Goal: Book appointment/travel/reservation

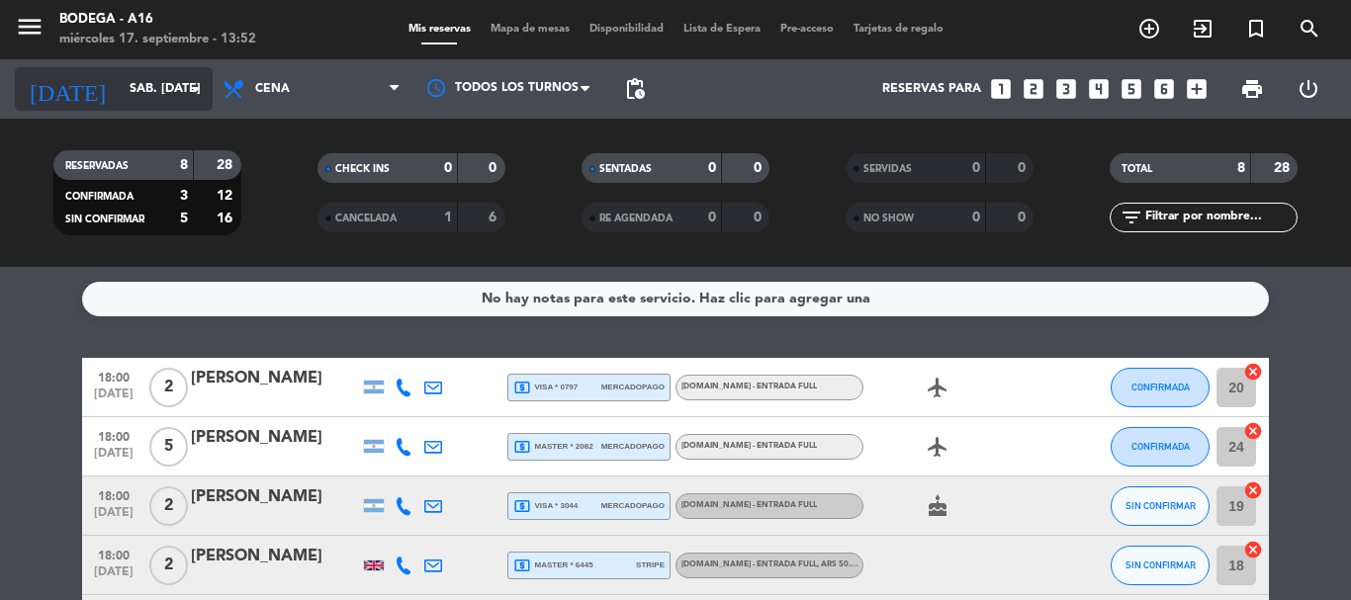
click at [189, 85] on icon "arrow_drop_down" at bounding box center [196, 89] width 24 height 24
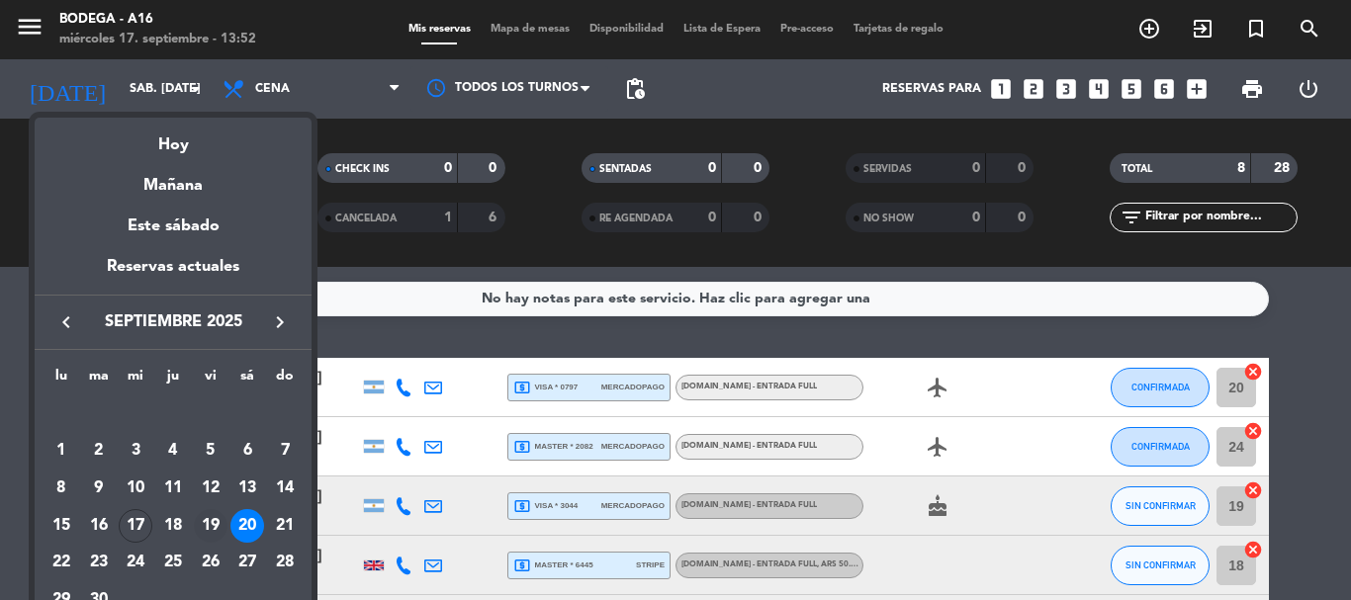
click at [218, 519] on div "19" at bounding box center [211, 526] width 34 height 34
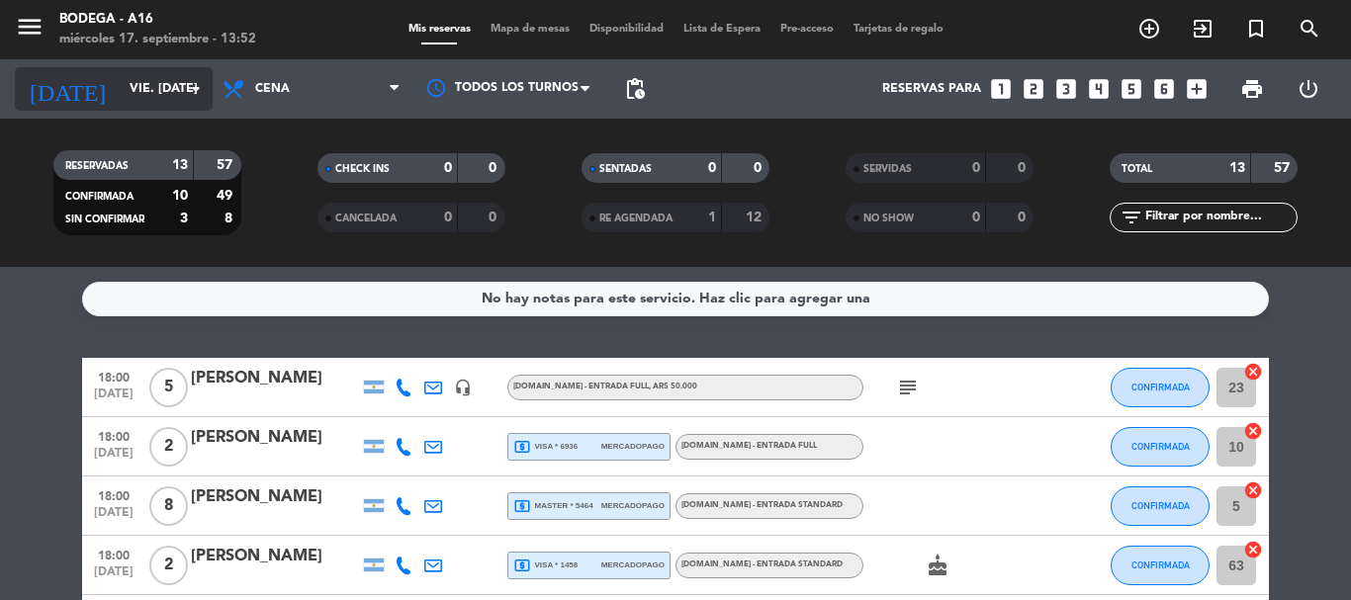
click at [184, 95] on icon "arrow_drop_down" at bounding box center [196, 89] width 24 height 24
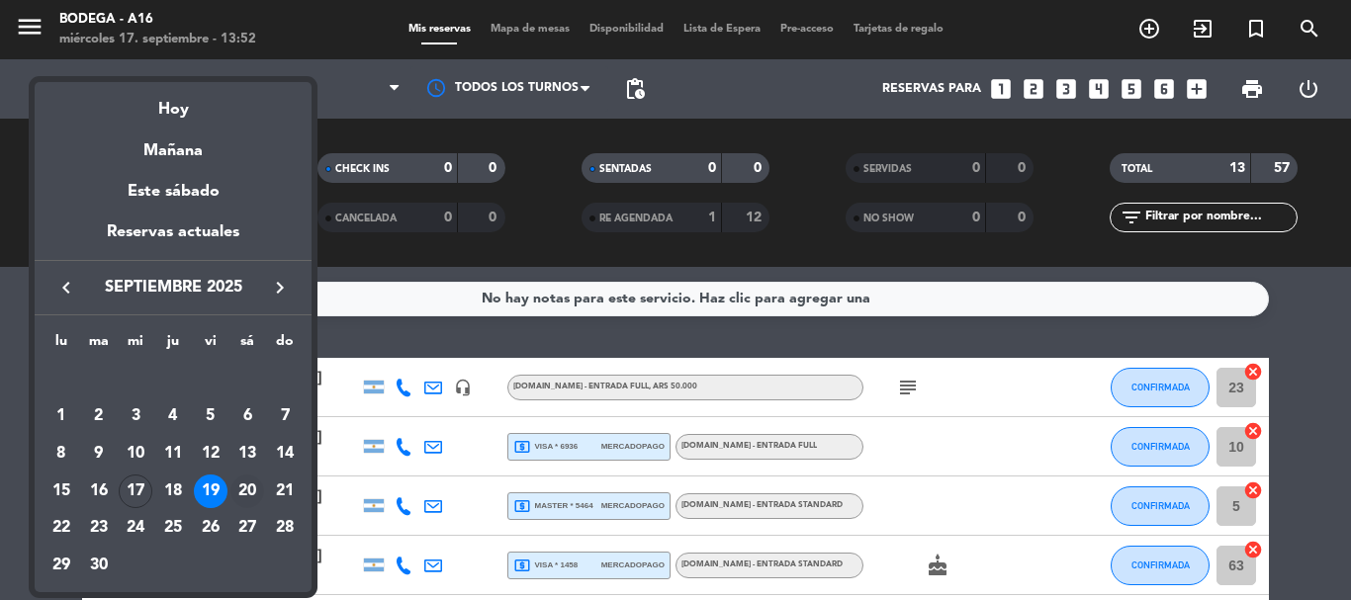
click at [254, 484] on div "20" at bounding box center [247, 492] width 34 height 34
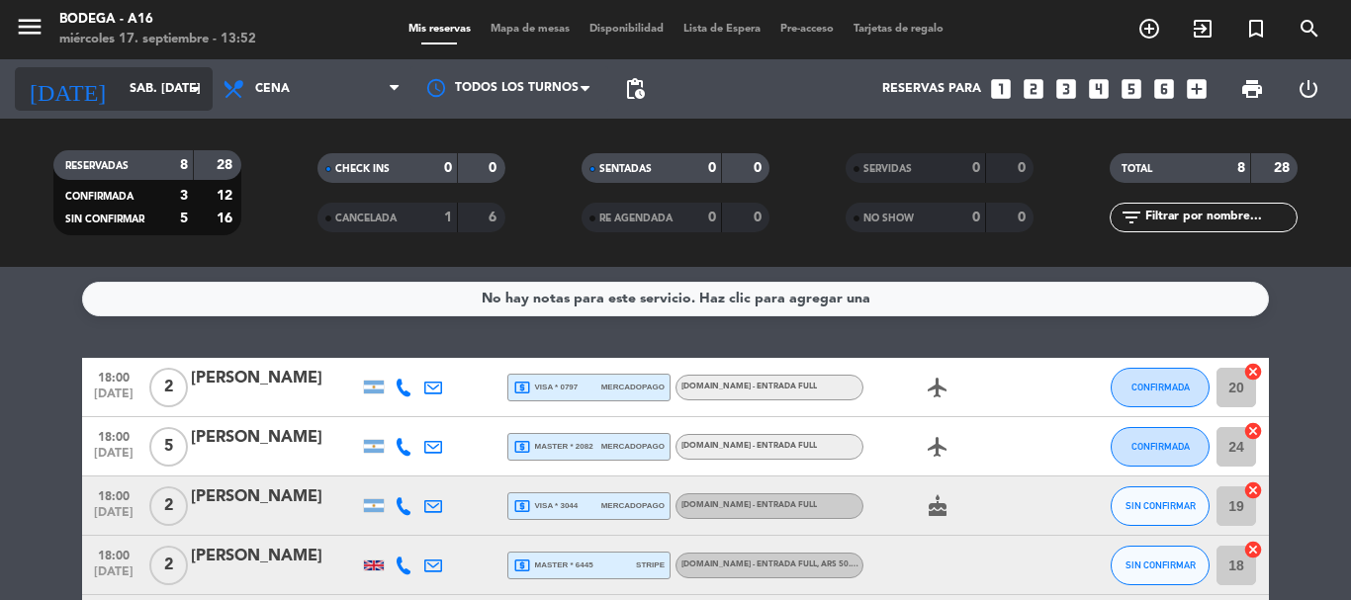
click at [175, 84] on input "sáb. [DATE]" at bounding box center [203, 89] width 167 height 34
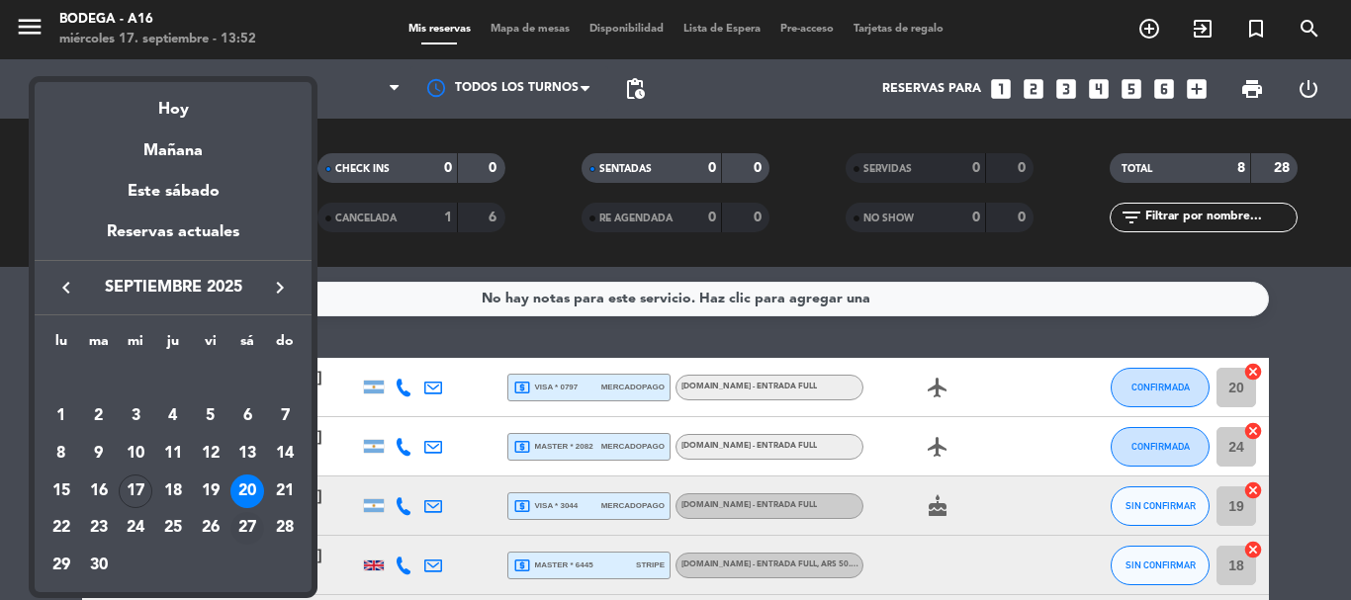
click at [245, 524] on div "27" at bounding box center [247, 529] width 34 height 34
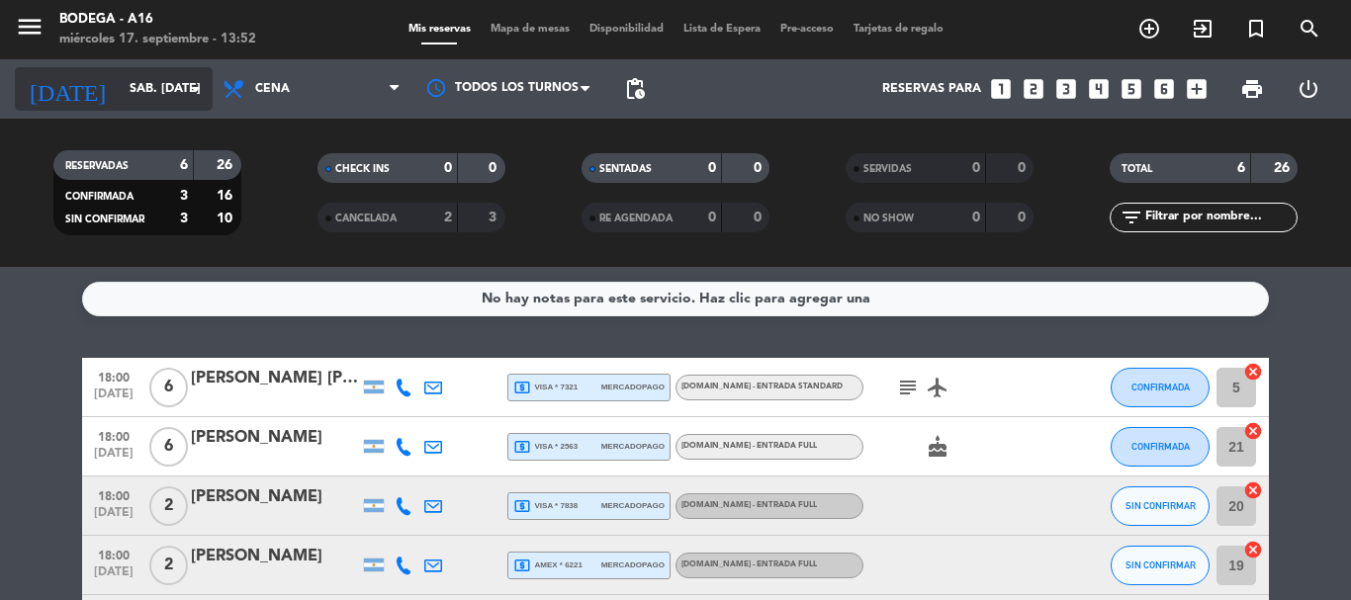
click at [152, 94] on input "sáb. [DATE]" at bounding box center [203, 89] width 167 height 34
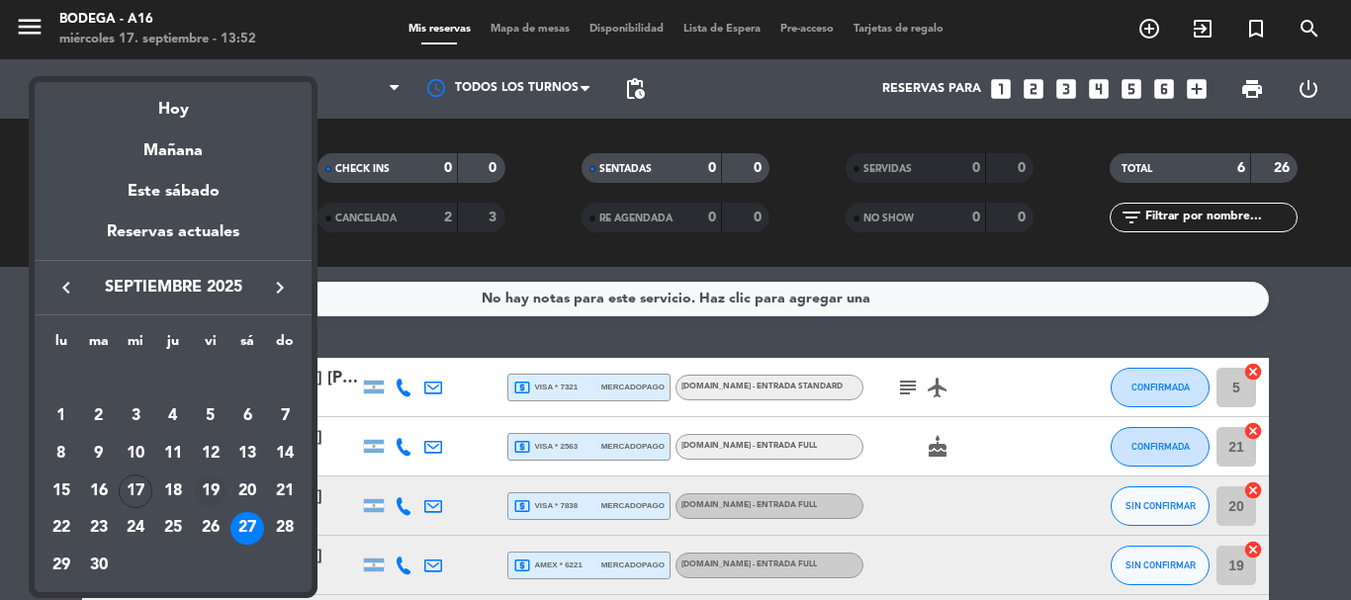
click at [209, 491] on div "19" at bounding box center [211, 492] width 34 height 34
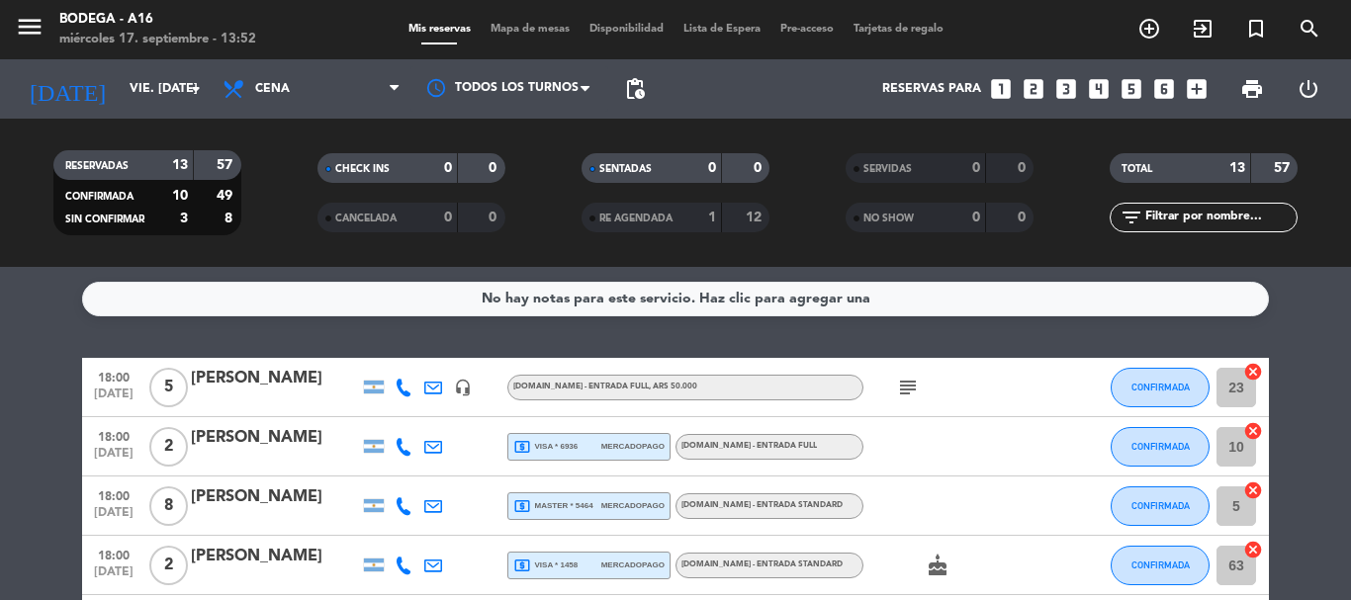
click at [11, 11] on div "menu Bodega - A16 miércoles 17. septiembre - 13:52" at bounding box center [169, 30] width 338 height 46
click at [25, 28] on icon "menu" at bounding box center [30, 27] width 30 height 30
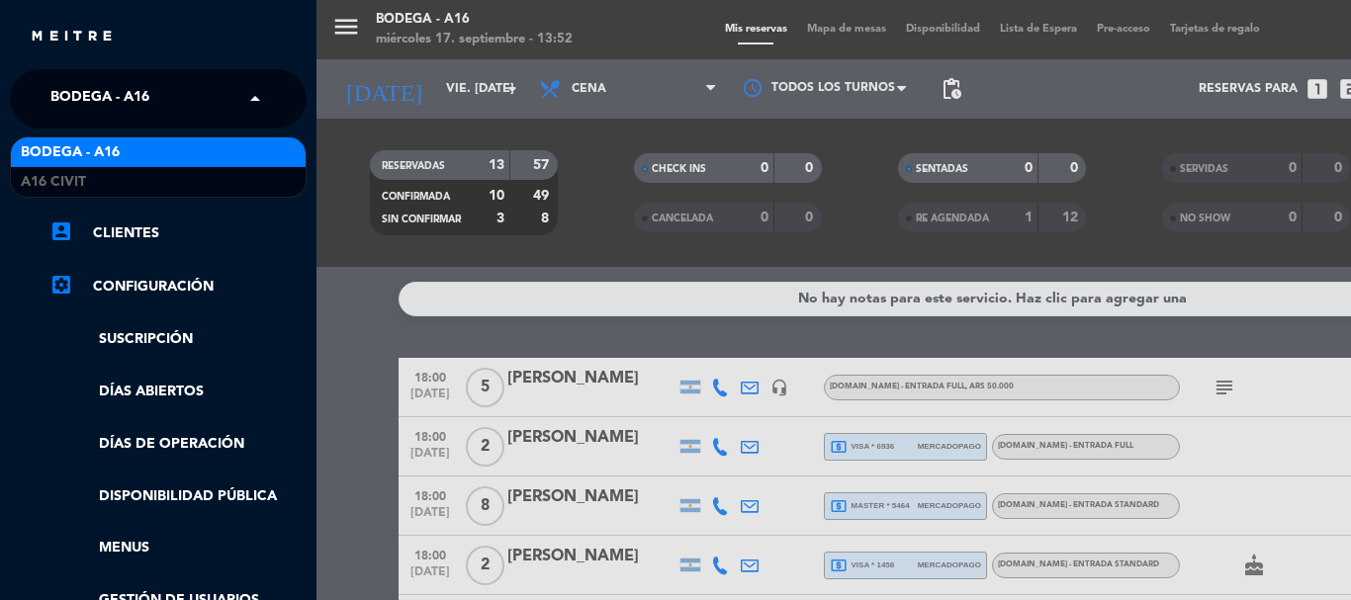
click at [135, 94] on span "Bodega - A16" at bounding box center [99, 99] width 99 height 42
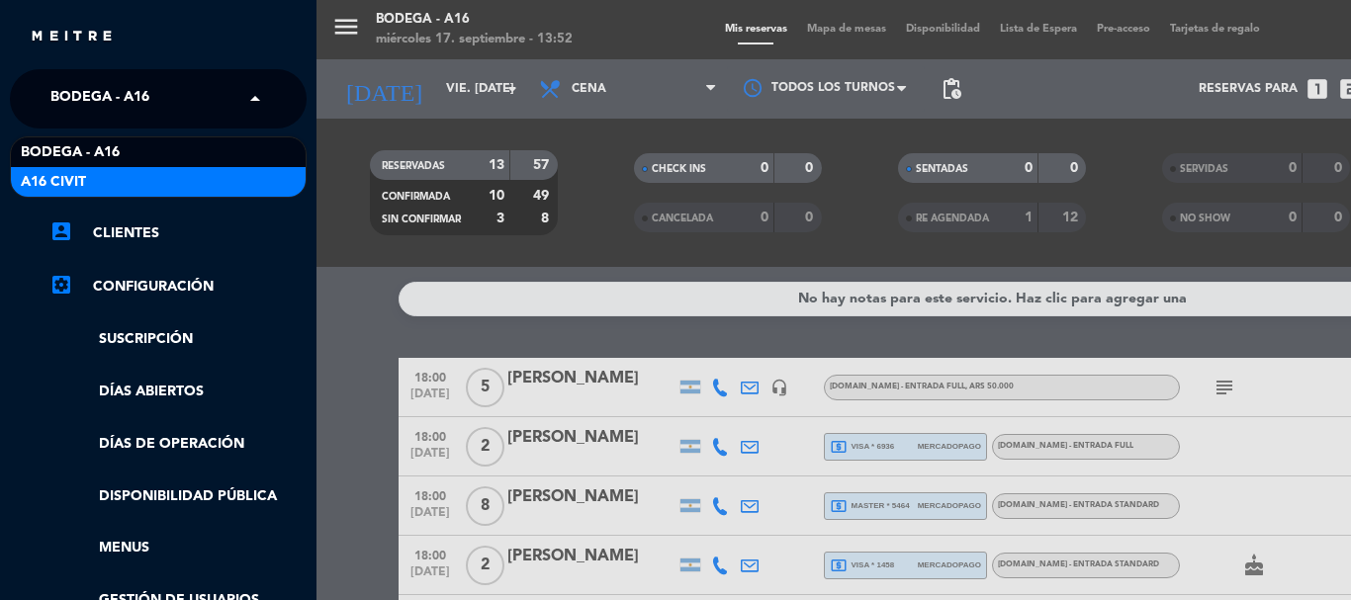
click at [157, 186] on div "A16 Civit" at bounding box center [158, 182] width 295 height 30
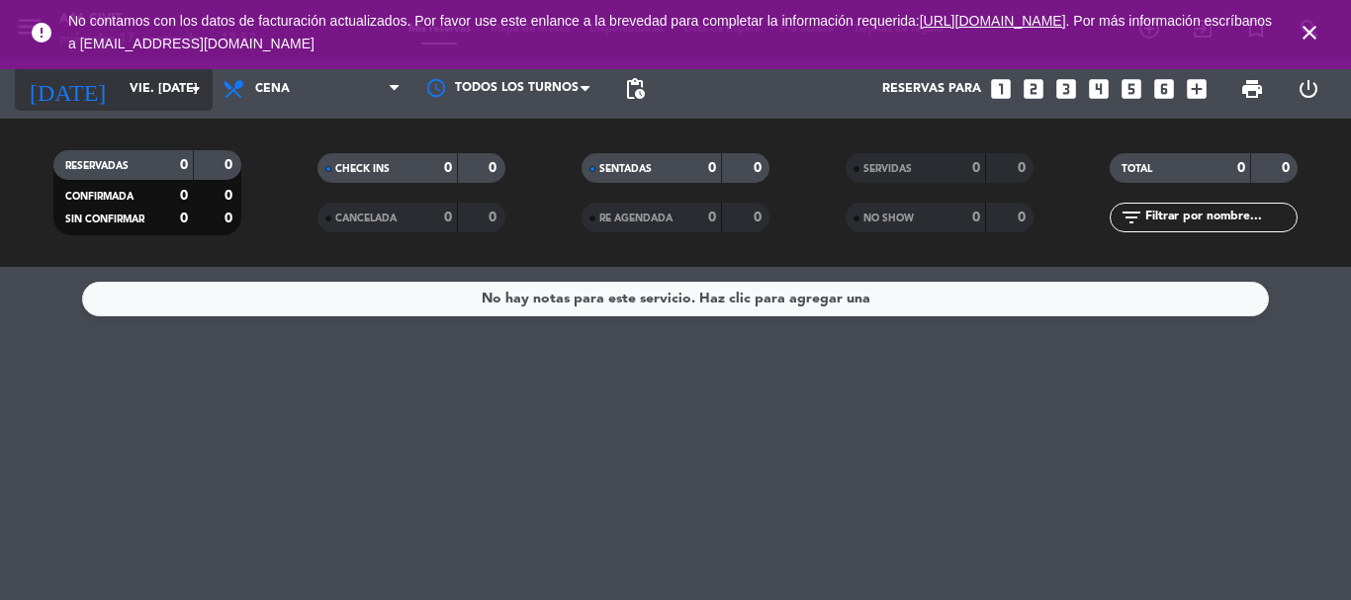
click at [134, 91] on input "vie. [DATE]" at bounding box center [203, 89] width 167 height 34
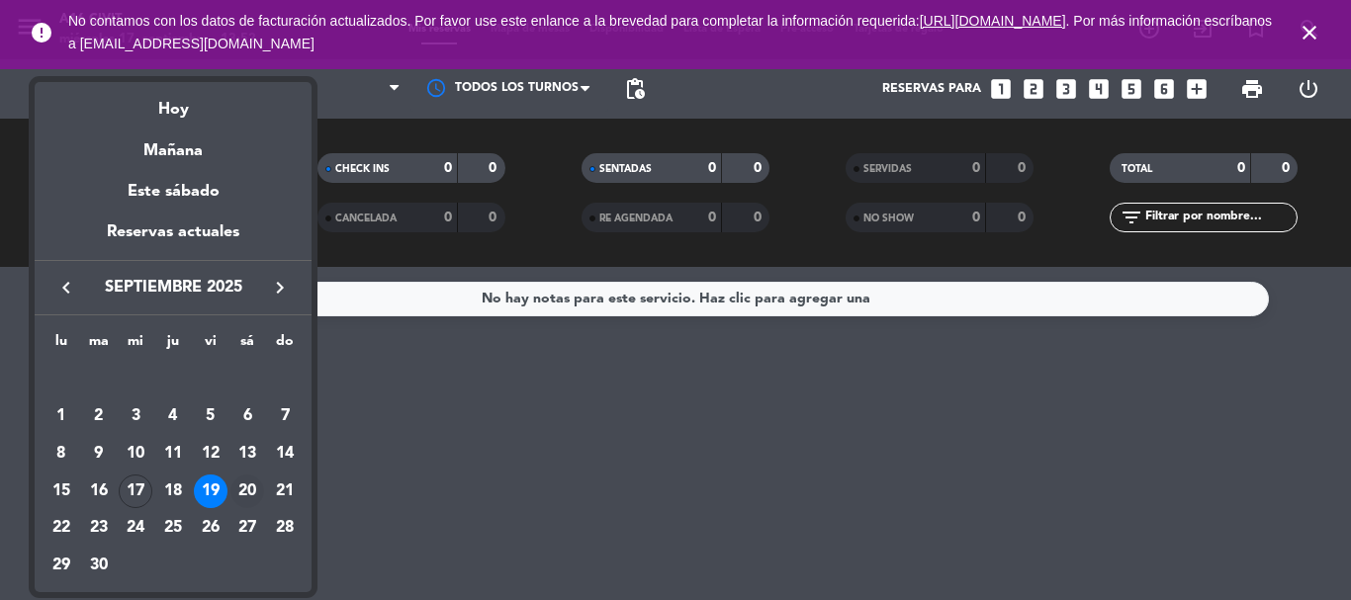
click at [256, 478] on div "20" at bounding box center [247, 492] width 34 height 34
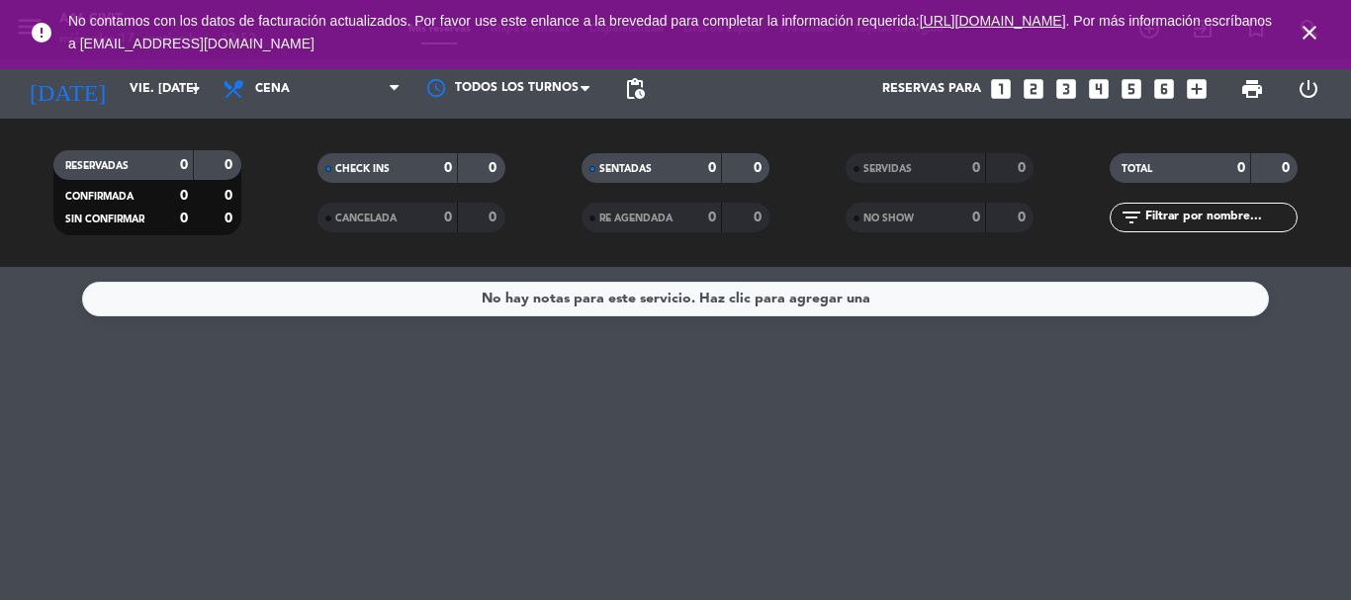
type input "sáb. [DATE]"
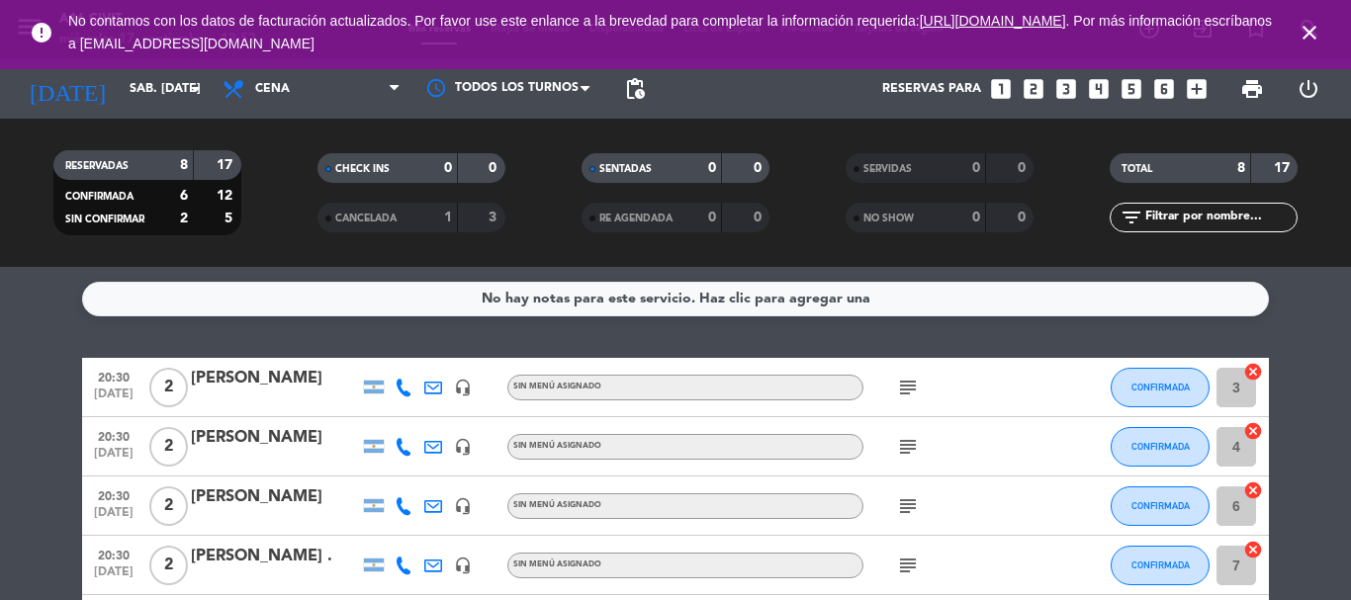
click at [1306, 33] on icon "close" at bounding box center [1309, 33] width 24 height 24
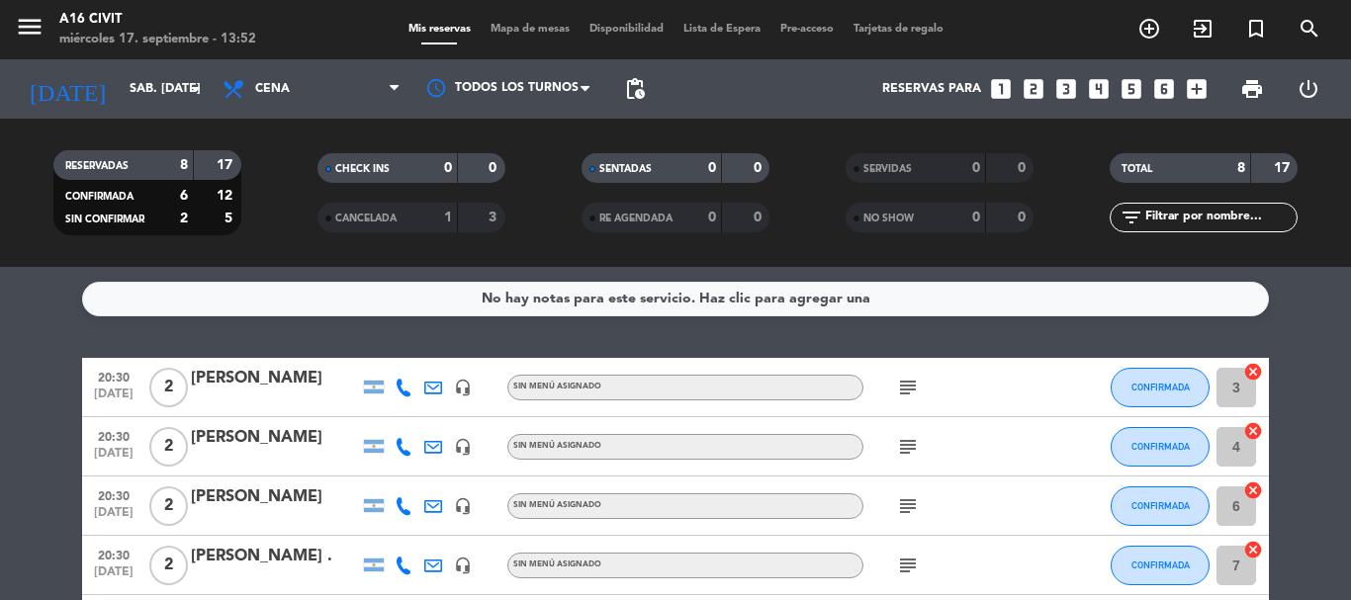
click at [14, 35] on div "menu A16 Civit miércoles 17. septiembre - 13:52" at bounding box center [169, 30] width 338 height 46
click at [22, 22] on icon "menu" at bounding box center [30, 27] width 30 height 30
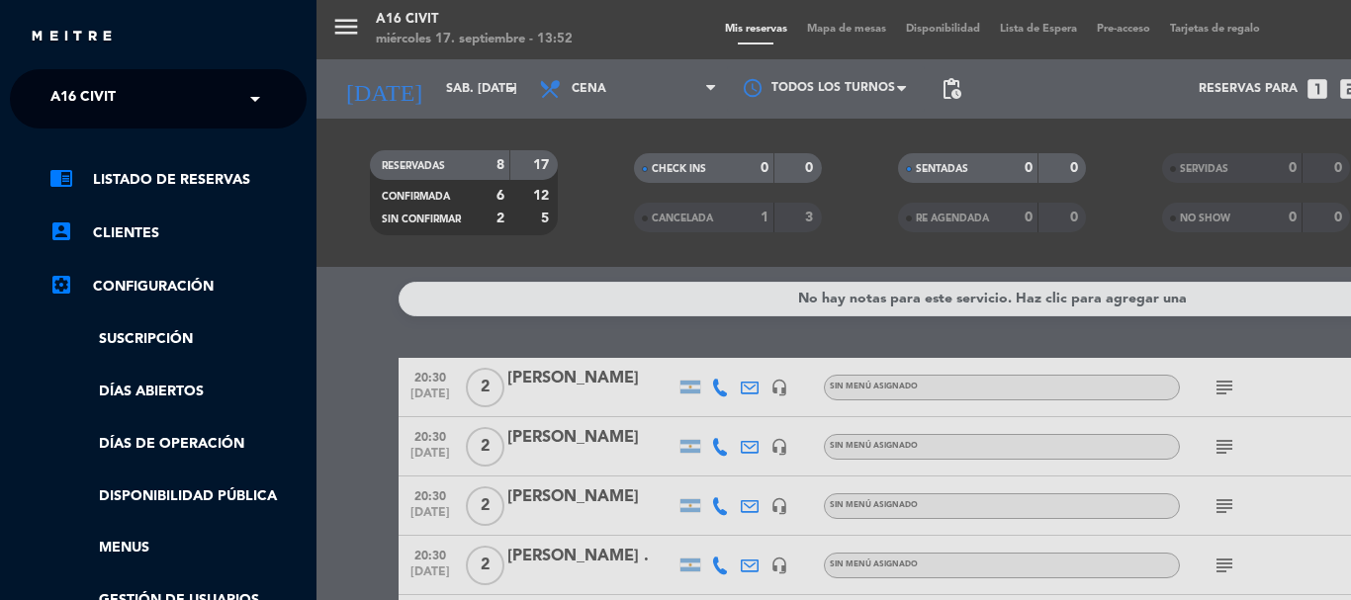
click at [193, 97] on input "text" at bounding box center [160, 100] width 241 height 44
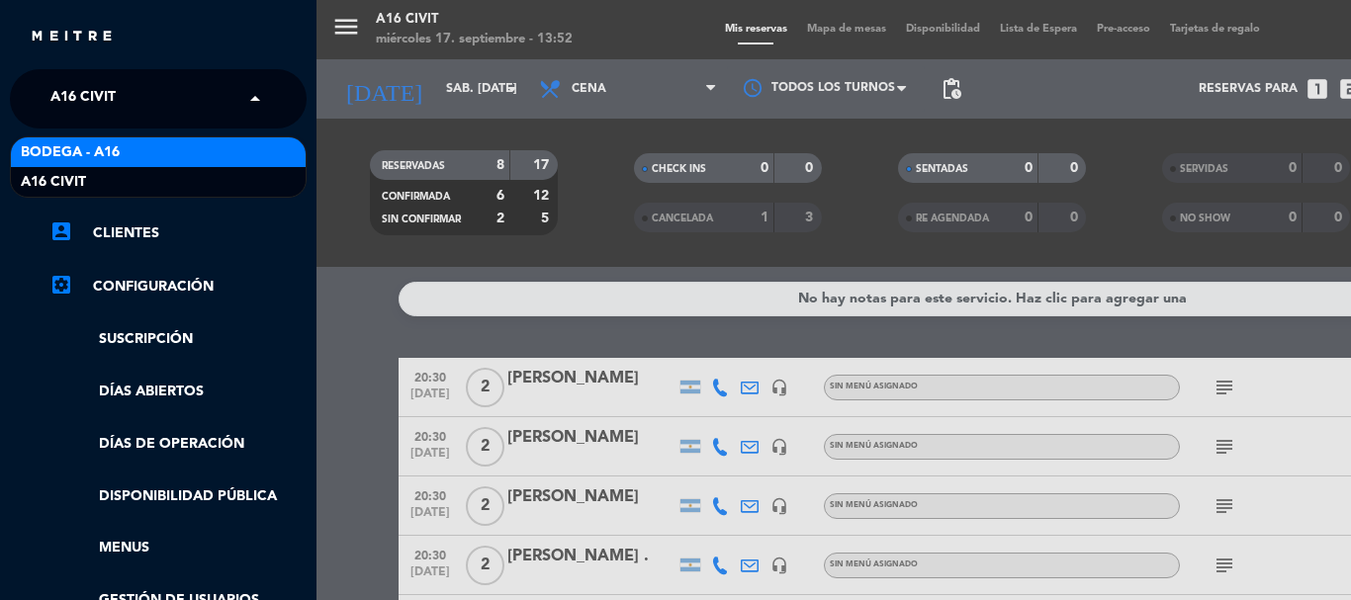
click at [157, 152] on div "Bodega - A16" at bounding box center [158, 152] width 295 height 30
